Goal: Task Accomplishment & Management: Manage account settings

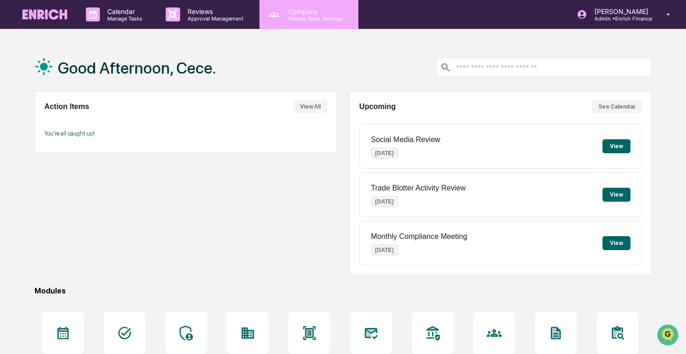
click at [284, 12] on p "Company" at bounding box center [314, 11] width 66 height 8
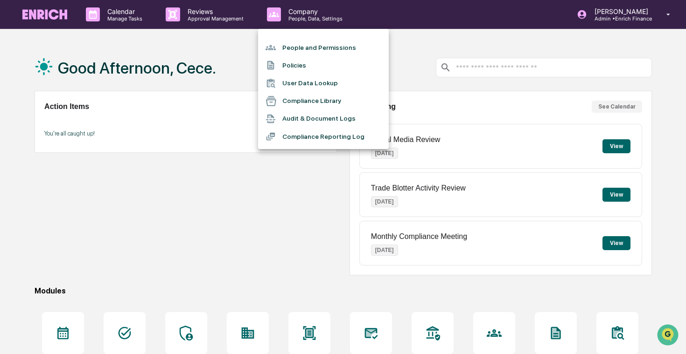
click at [304, 52] on li "People and Permissions" at bounding box center [323, 48] width 131 height 18
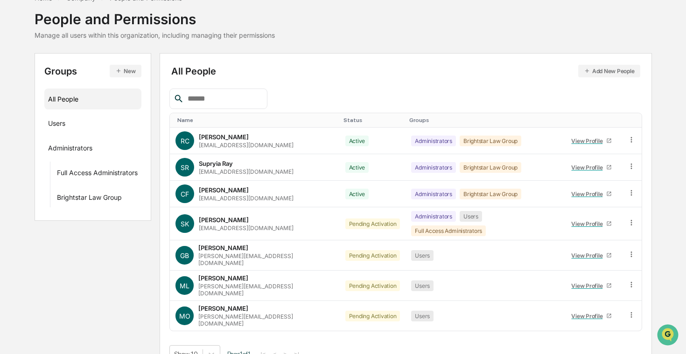
scroll to position [52, 0]
click at [627, 220] on icon at bounding box center [631, 222] width 9 height 9
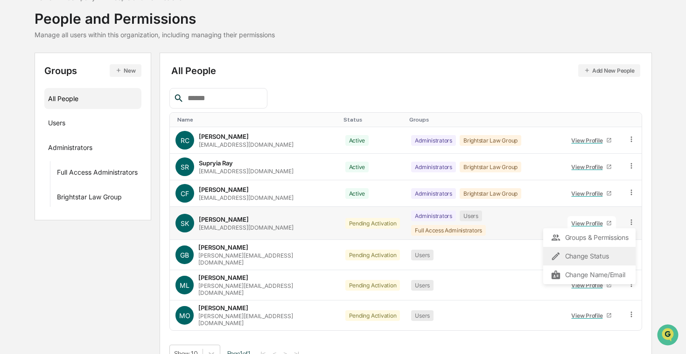
click at [608, 255] on div "Change Status" at bounding box center [588, 256] width 77 height 11
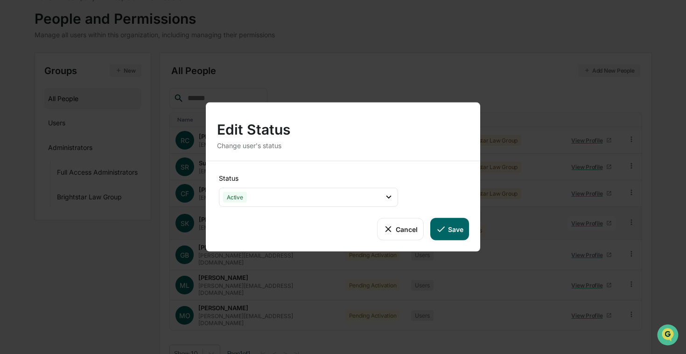
click at [446, 226] on button "Save" at bounding box center [449, 229] width 39 height 22
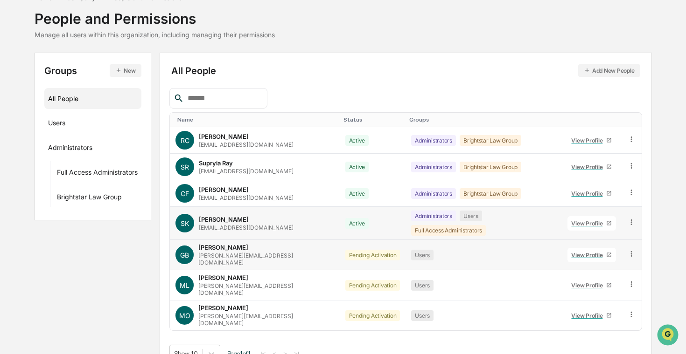
click at [629, 250] on icon at bounding box center [631, 254] width 9 height 9
click at [605, 283] on div "Change Status" at bounding box center [588, 288] width 77 height 11
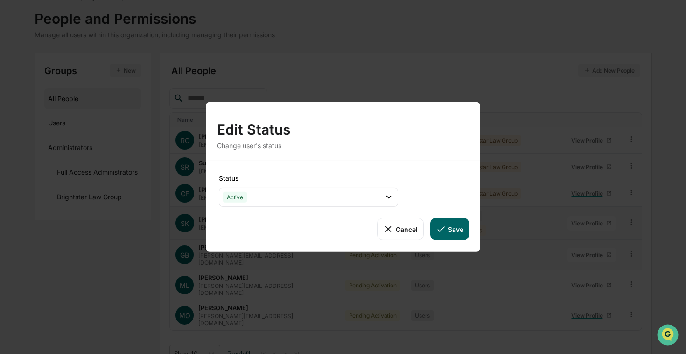
click at [438, 235] on button "Save" at bounding box center [449, 229] width 39 height 22
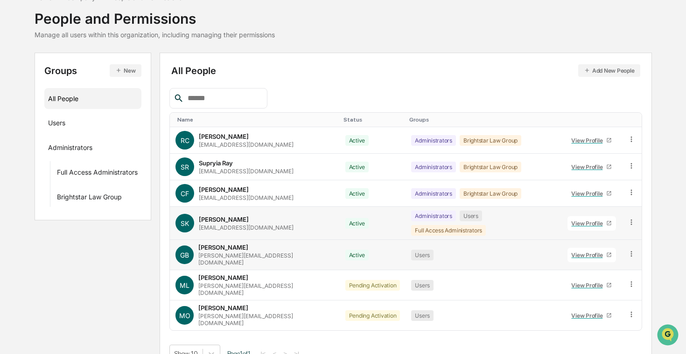
click at [628, 280] on icon at bounding box center [631, 284] width 9 height 9
click at [596, 313] on div "Change Status" at bounding box center [588, 318] width 77 height 11
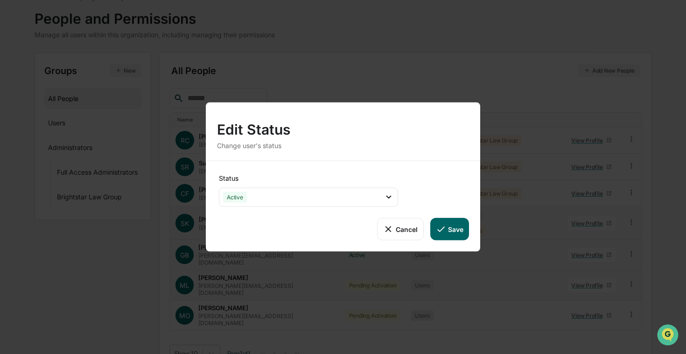
click at [460, 230] on button "Save" at bounding box center [449, 229] width 39 height 22
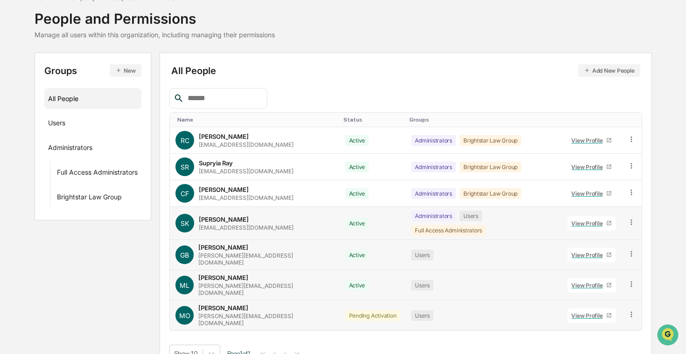
click at [627, 311] on icon at bounding box center [631, 315] width 9 height 9
click at [580, 343] on div "Change Status" at bounding box center [588, 348] width 77 height 11
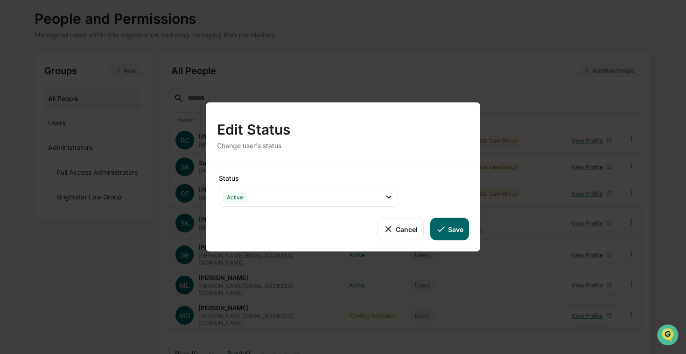
click at [455, 229] on button "Save" at bounding box center [449, 229] width 39 height 22
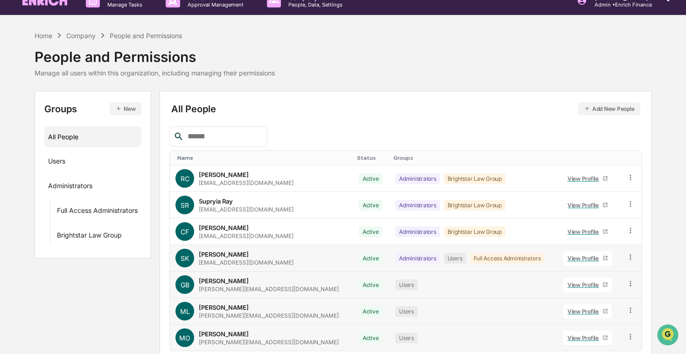
scroll to position [0, 0]
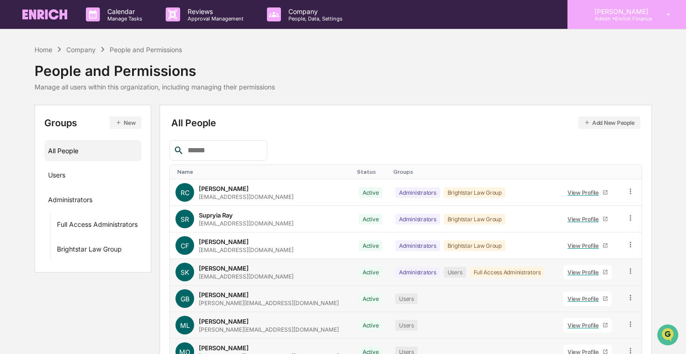
click at [649, 21] on div "[PERSON_NAME] Admin • Enrich Finance" at bounding box center [626, 14] width 118 height 29
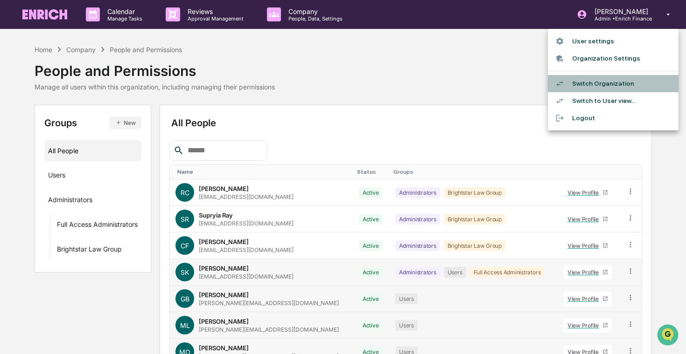
click at [617, 87] on li "Switch Organization" at bounding box center [613, 83] width 131 height 17
